Goal: Manage account settings

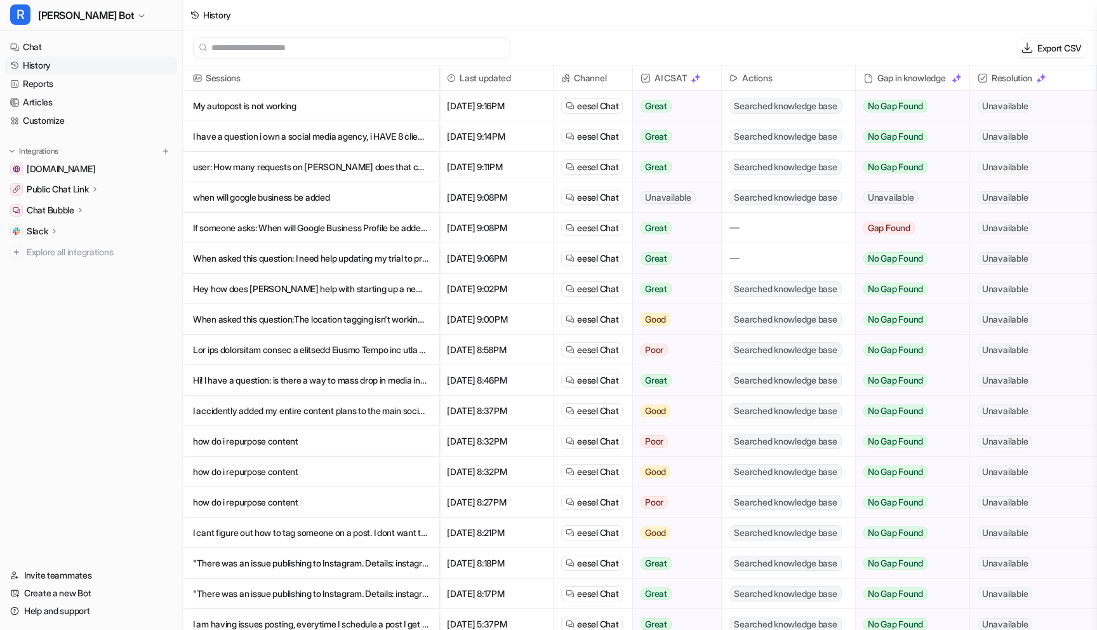
click at [983, 81] on img at bounding box center [983, 78] width 10 height 10
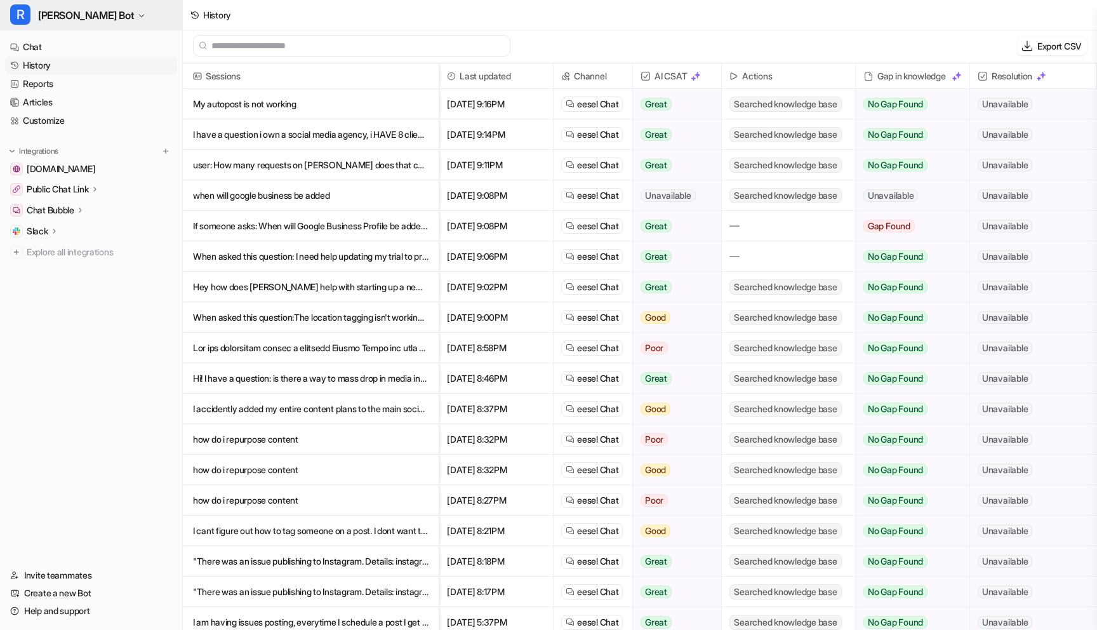
click at [45, 25] on button "R [PERSON_NAME] Bot" at bounding box center [91, 15] width 182 height 30
click at [48, 95] on link "Settings" at bounding box center [101, 96] width 175 height 21
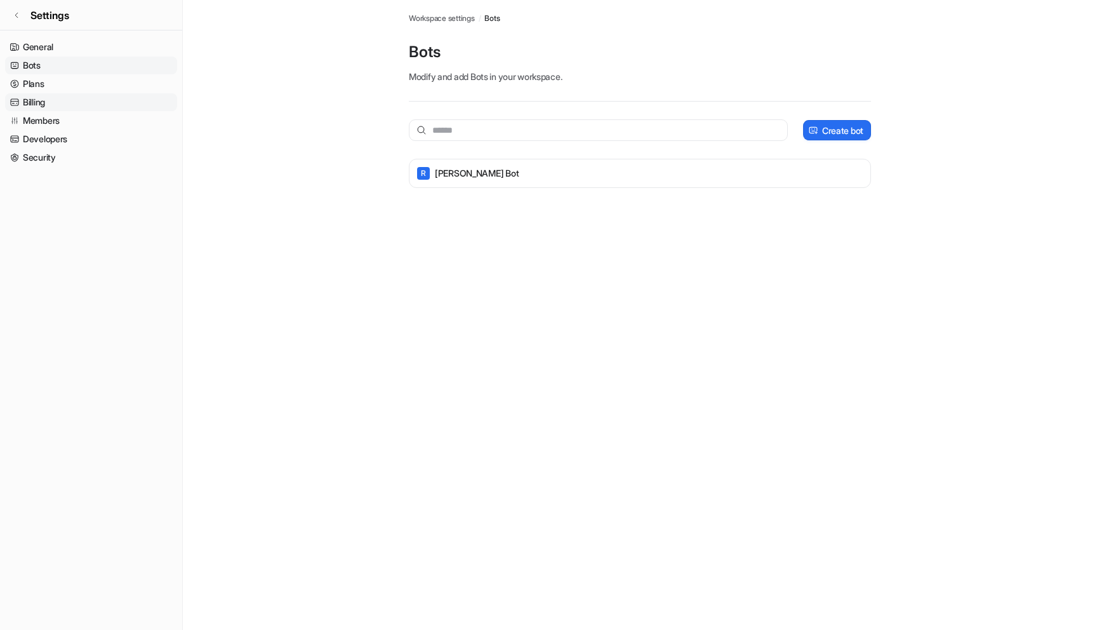
click at [48, 100] on link "Billing" at bounding box center [91, 102] width 172 height 18
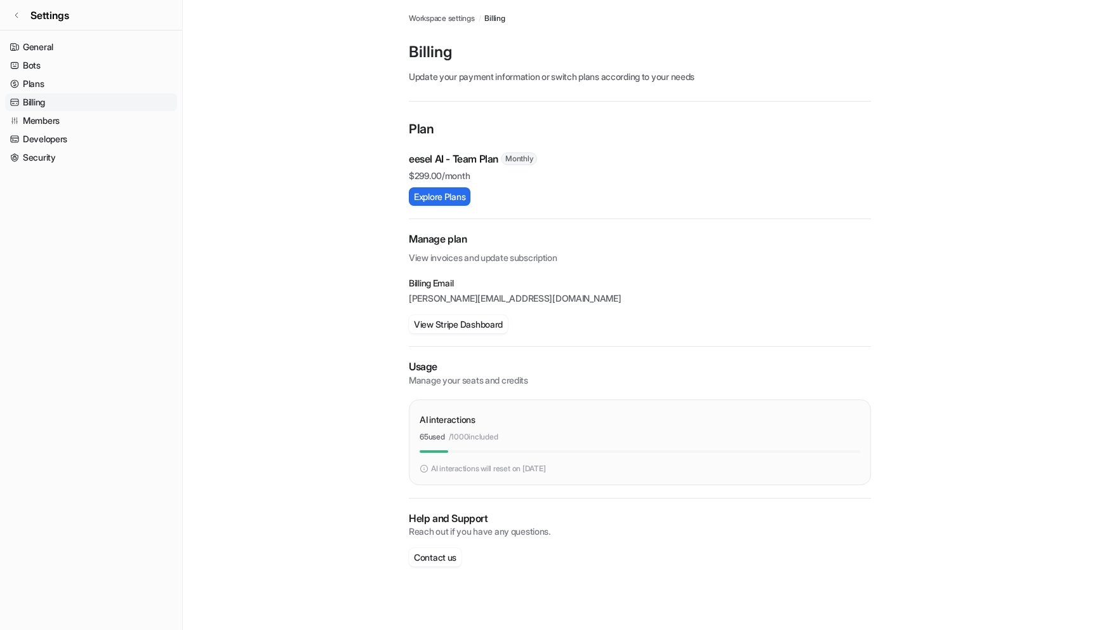
click at [843, 38] on div "Workspace settings / Billing Billing Update your payment information or switch …" at bounding box center [640, 296] width 462 height 592
